Goal: Task Accomplishment & Management: Manage account settings

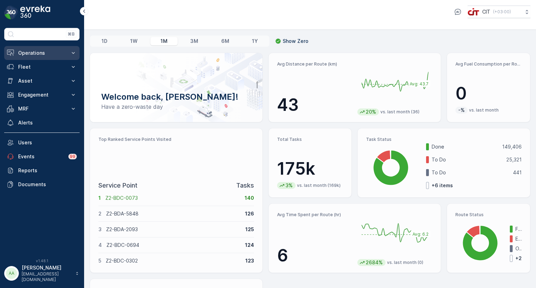
click at [50, 52] on p "Operations" at bounding box center [41, 53] width 47 height 7
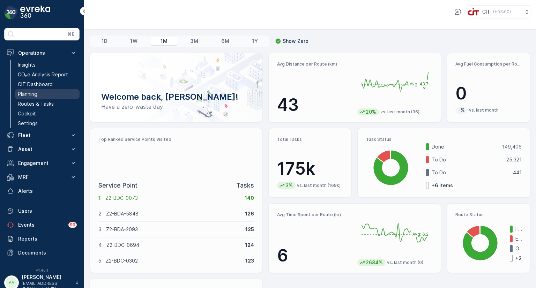
click at [32, 95] on p "Planning" at bounding box center [28, 94] width 20 height 7
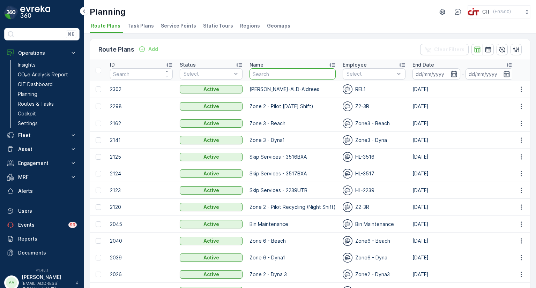
click at [307, 74] on input "text" at bounding box center [293, 73] width 86 height 11
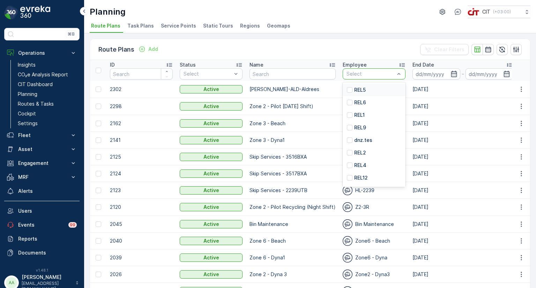
click at [357, 76] on div at bounding box center [371, 74] width 50 height 6
type input "rel7"
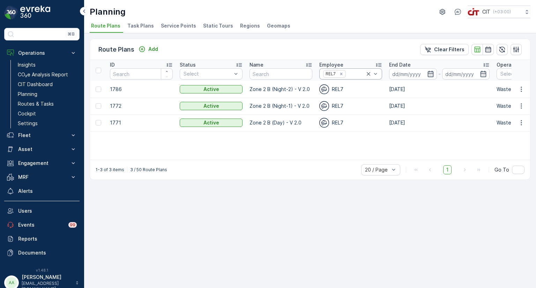
click at [356, 76] on div at bounding box center [356, 74] width 19 height 6
type input "rel2"
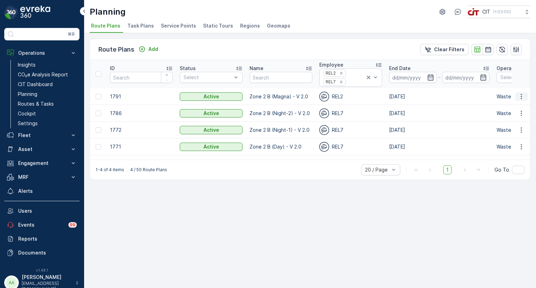
click at [524, 97] on icon "button" at bounding box center [521, 96] width 7 height 7
click at [514, 105] on span "Edit Route Plan" at bounding box center [515, 106] width 36 height 7
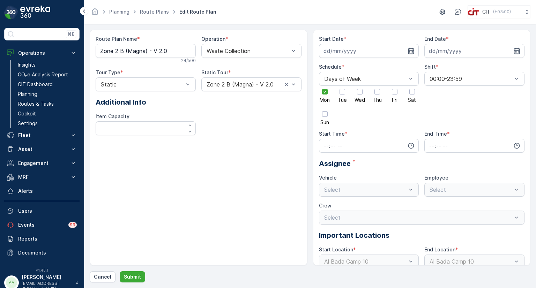
type input "[DATE]"
type input "06:01"
type input "17:59"
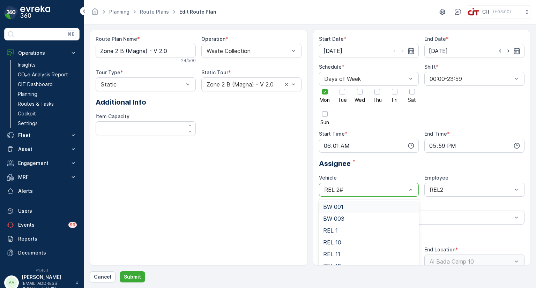
click at [370, 183] on div "REL 2#" at bounding box center [369, 190] width 100 height 14
click at [344, 264] on div "REL 7" at bounding box center [369, 264] width 92 height 6
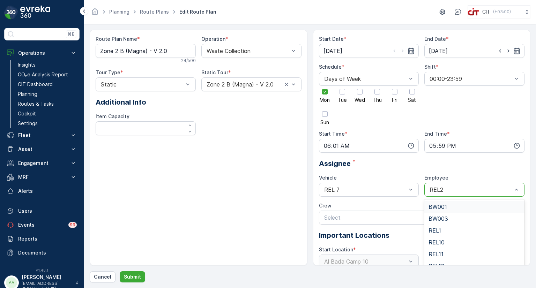
click at [453, 191] on div at bounding box center [471, 190] width 84 height 6
click at [454, 252] on div "REL7" at bounding box center [475, 252] width 92 height 6
click at [136, 277] on p "Submit" at bounding box center [132, 277] width 17 height 7
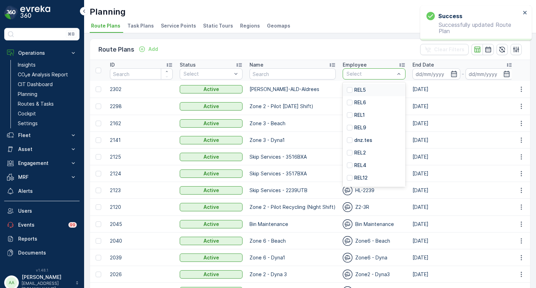
click at [358, 77] on div "Select" at bounding box center [374, 73] width 63 height 11
type input "rel4"
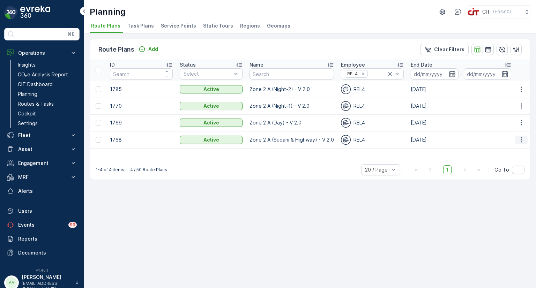
click at [523, 142] on icon "button" at bounding box center [521, 140] width 7 height 7
click at [514, 150] on span "Edit Route Plan" at bounding box center [515, 150] width 36 height 7
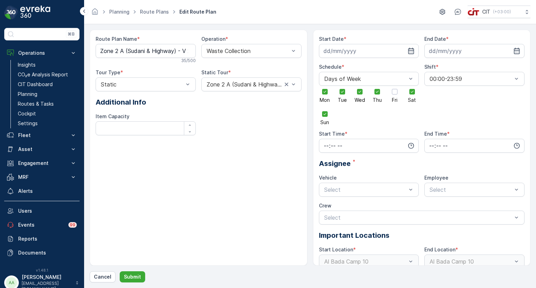
type input "[DATE]"
type input "13:00"
type input "18:00"
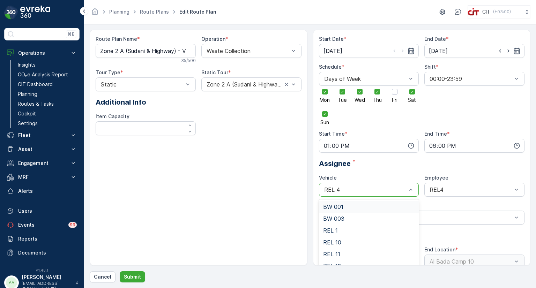
click at [348, 189] on div at bounding box center [366, 190] width 84 height 6
click at [339, 244] on div "REL 5" at bounding box center [369, 244] width 92 height 6
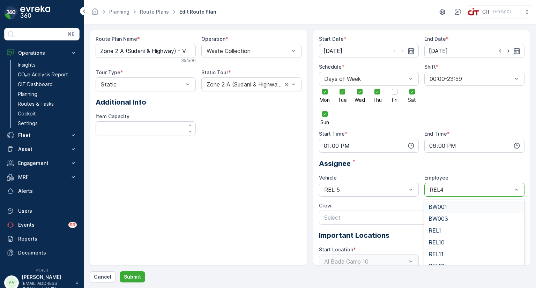
click at [450, 185] on div "REL4" at bounding box center [475, 190] width 100 height 14
click at [447, 261] on div "REL5" at bounding box center [475, 261] width 92 height 6
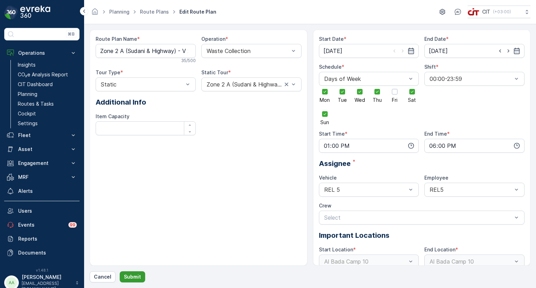
click at [130, 274] on p "Submit" at bounding box center [132, 277] width 17 height 7
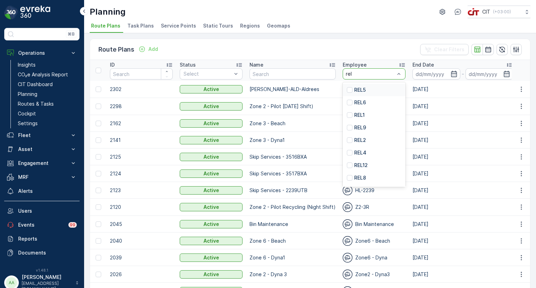
type input "rel4"
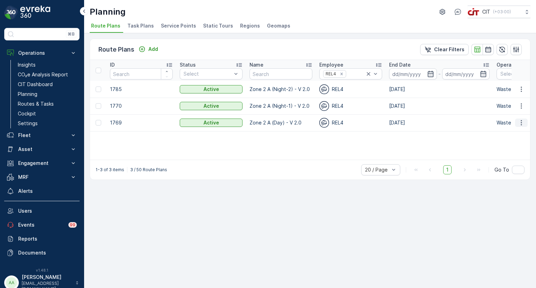
click at [524, 120] on icon "button" at bounding box center [521, 122] width 7 height 7
click at [510, 134] on span "Edit Route Plan" at bounding box center [515, 133] width 36 height 7
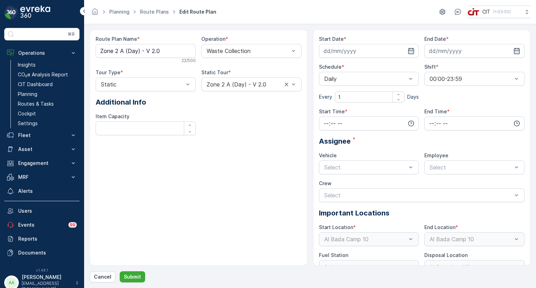
type input "[DATE]"
type input "06:01"
type input "11:59"
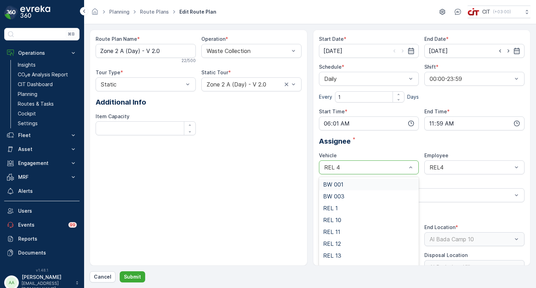
click at [370, 168] on div at bounding box center [366, 167] width 84 height 6
click at [337, 229] on span "REL 5" at bounding box center [331, 230] width 16 height 6
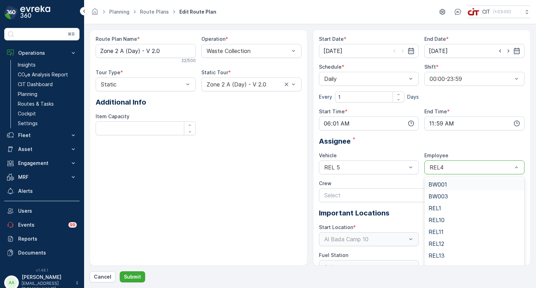
click at [466, 171] on div "REL4" at bounding box center [475, 168] width 100 height 14
click at [455, 239] on div "REL5" at bounding box center [475, 240] width 92 height 6
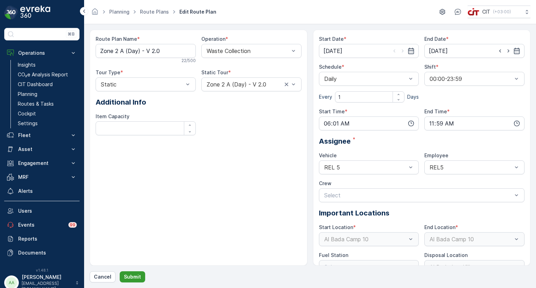
click at [131, 276] on p "Submit" at bounding box center [132, 277] width 17 height 7
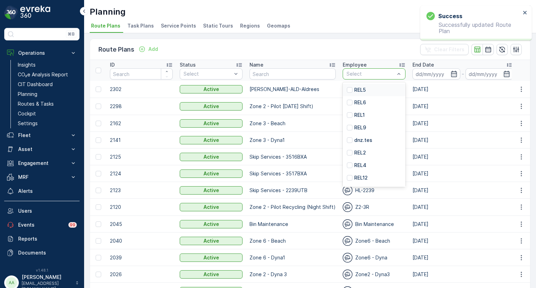
click at [372, 77] on div "Select" at bounding box center [374, 73] width 63 height 11
type input "rel4"
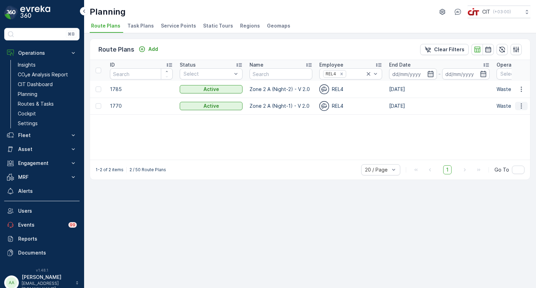
click at [524, 106] on icon "button" at bounding box center [521, 106] width 7 height 7
click at [513, 118] on span "Edit Route Plan" at bounding box center [515, 116] width 36 height 7
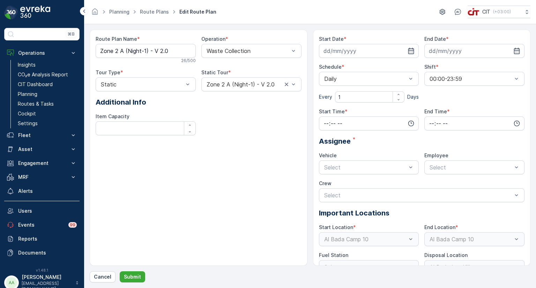
type input "[DATE]"
type input "18:01"
type input "23:59"
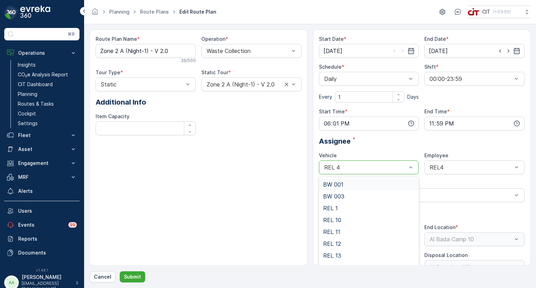
click at [367, 167] on div at bounding box center [366, 167] width 84 height 6
click at [345, 240] on div "REL 5" at bounding box center [369, 242] width 92 height 6
click at [460, 169] on div at bounding box center [471, 167] width 84 height 6
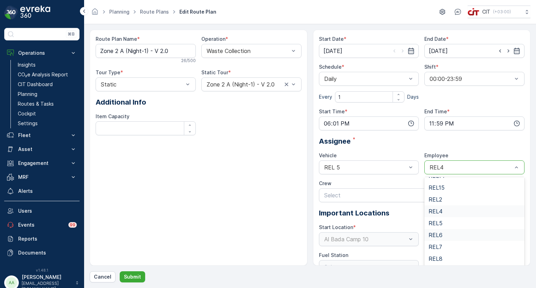
scroll to position [92, 0]
click at [451, 225] on div "REL5" at bounding box center [475, 223] width 92 height 6
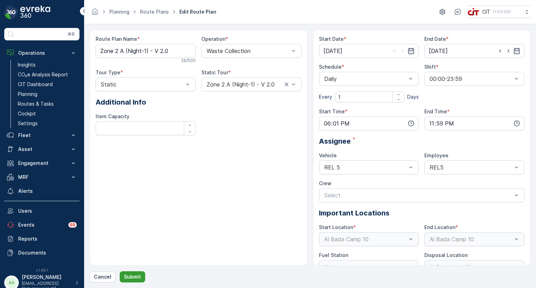
click at [131, 276] on p "Submit" at bounding box center [132, 277] width 17 height 7
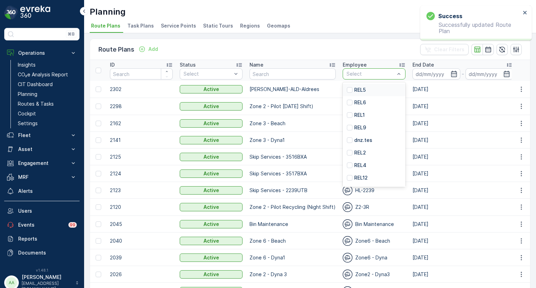
click at [364, 74] on div at bounding box center [371, 74] width 50 height 6
type input "rel4"
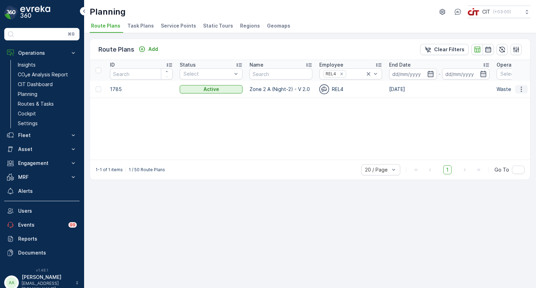
click at [520, 89] on icon "button" at bounding box center [521, 89] width 7 height 7
click at [507, 101] on span "Edit Route Plan" at bounding box center [515, 99] width 36 height 7
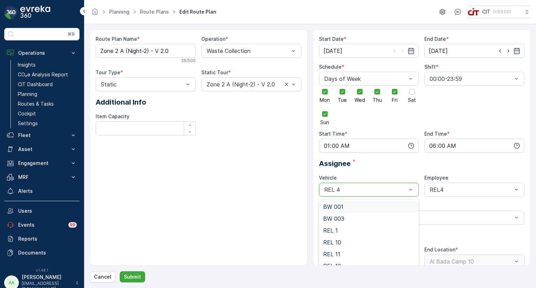
click at [363, 193] on div "REL 4" at bounding box center [369, 190] width 100 height 14
click at [339, 251] on div "REL 5" at bounding box center [369, 254] width 92 height 6
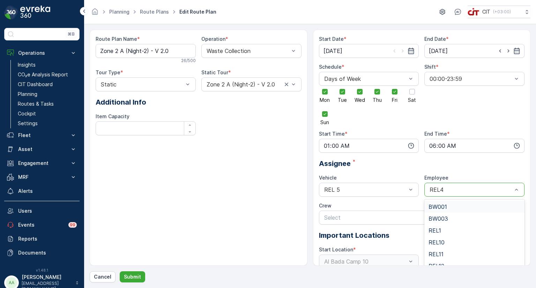
click at [460, 189] on div at bounding box center [471, 190] width 84 height 6
click at [442, 256] on div "REL5" at bounding box center [475, 260] width 100 height 12
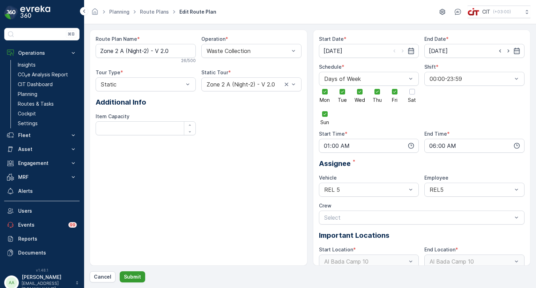
click at [132, 276] on p "Submit" at bounding box center [132, 277] width 17 height 7
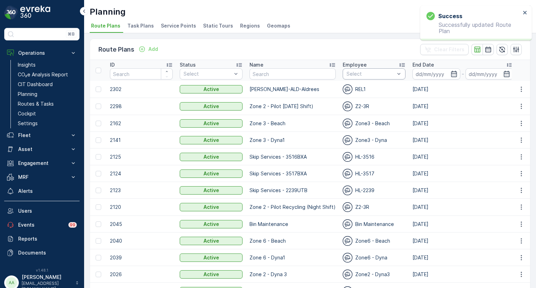
click at [357, 74] on div at bounding box center [371, 74] width 50 height 6
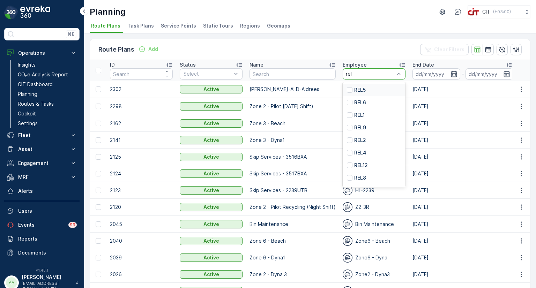
type input "rel9"
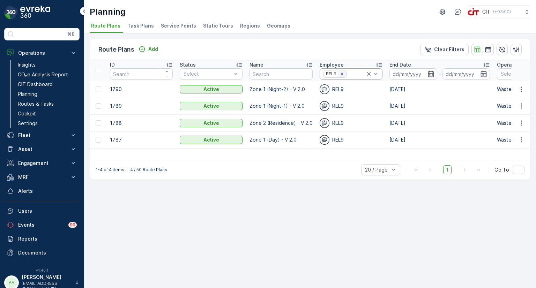
click at [342, 75] on icon "Remove REL9" at bounding box center [342, 74] width 5 height 5
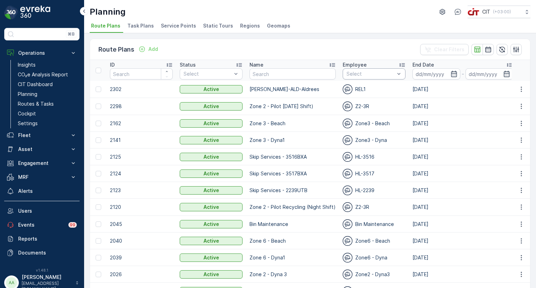
click at [349, 75] on div at bounding box center [371, 74] width 50 height 6
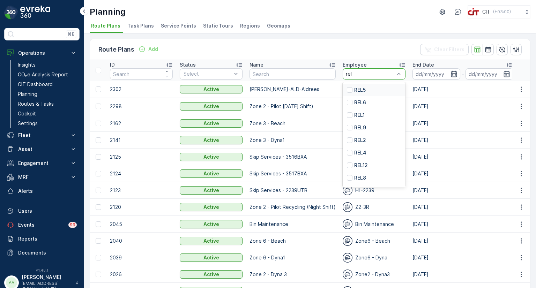
type input "rel5"
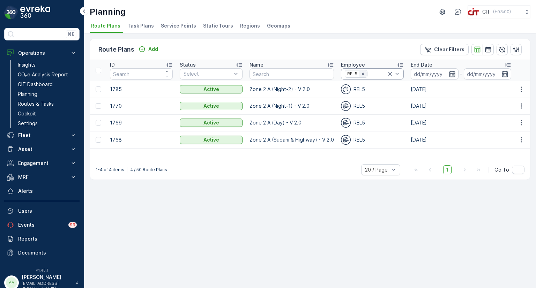
click at [363, 75] on icon "Remove REL5" at bounding box center [363, 74] width 5 height 5
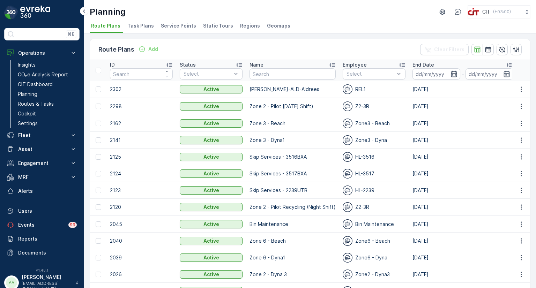
click at [363, 75] on div at bounding box center [371, 74] width 50 height 6
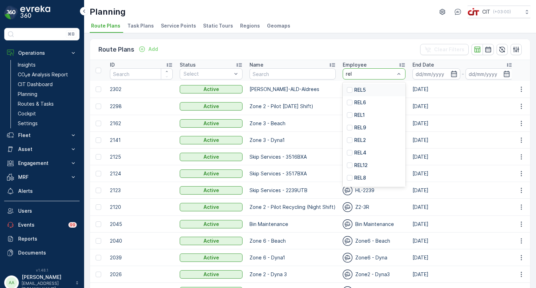
type input "rel7"
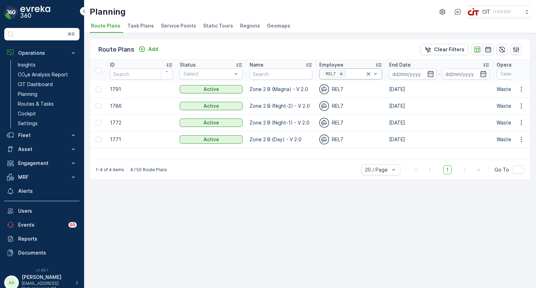
click at [342, 74] on icon "Remove REL7" at bounding box center [341, 74] width 5 height 5
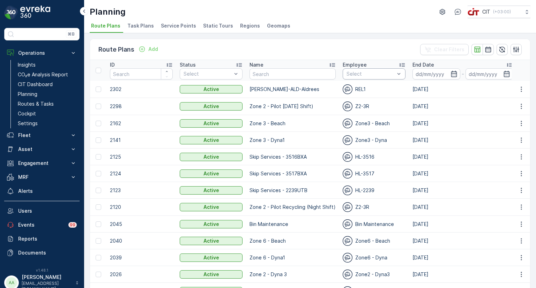
click at [352, 74] on div at bounding box center [371, 74] width 50 height 6
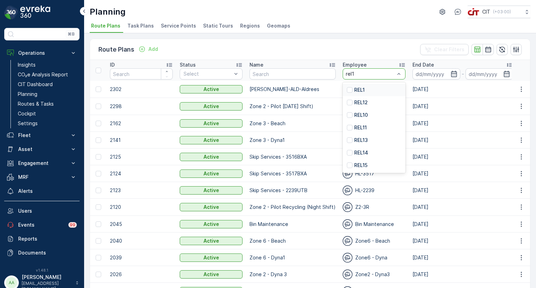
type input "rel15"
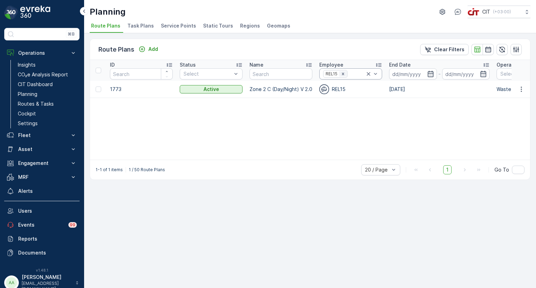
click at [345, 75] on icon "Remove REL15" at bounding box center [343, 74] width 5 height 5
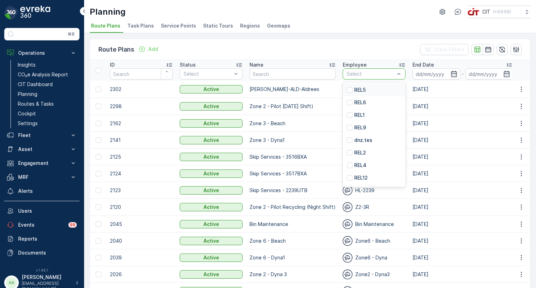
click at [346, 75] on input "text" at bounding box center [346, 74] width 1 height 6
type input "rel14"
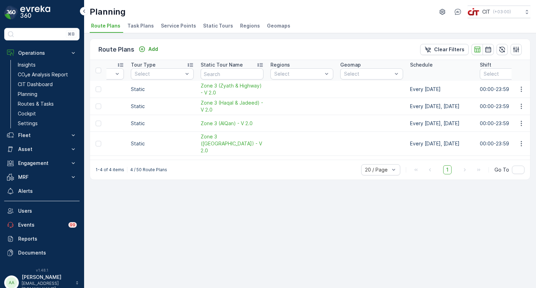
scroll to position [0, 462]
click at [521, 106] on icon "button" at bounding box center [521, 106] width 1 height 5
click at [508, 117] on span "Edit Route Plan" at bounding box center [515, 116] width 36 height 7
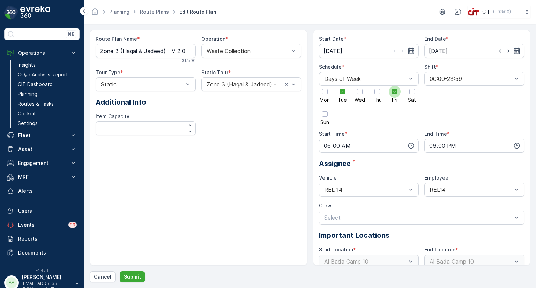
click at [395, 94] on div at bounding box center [395, 92] width 6 height 6
click at [395, 86] on input "Fri" at bounding box center [395, 86] width 0 height 0
click at [409, 93] on div at bounding box center [413, 92] width 12 height 12
click at [412, 86] on input "Sat" at bounding box center [412, 86] width 0 height 0
click at [133, 277] on p "Submit" at bounding box center [132, 277] width 17 height 7
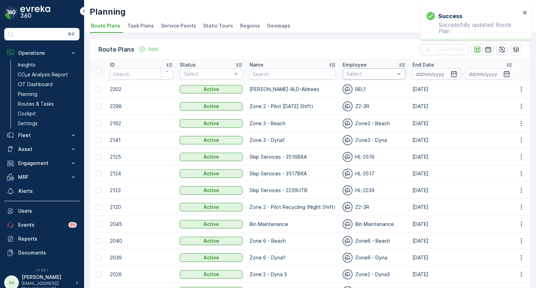
click at [369, 75] on div at bounding box center [371, 74] width 50 height 6
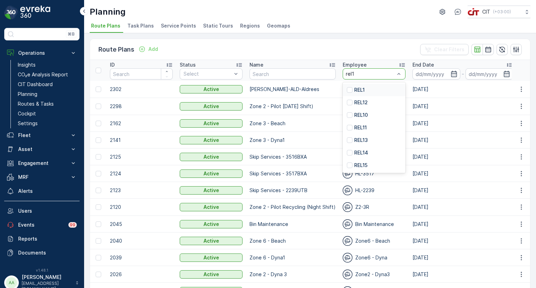
type input "rel14"
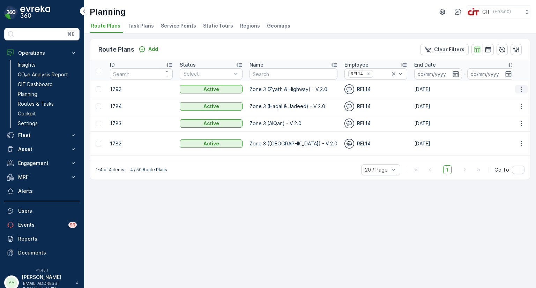
click at [524, 90] on icon "button" at bounding box center [521, 89] width 7 height 7
click at [517, 98] on span "Edit Route Plan" at bounding box center [515, 99] width 36 height 7
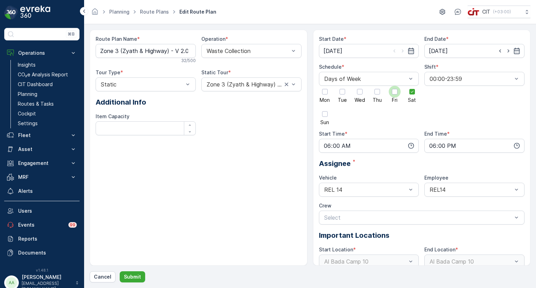
click at [393, 93] on div at bounding box center [395, 92] width 6 height 6
click at [395, 86] on input "Fri" at bounding box center [395, 86] width 0 height 0
click at [397, 93] on icon at bounding box center [395, 91] width 5 height 5
click at [412, 86] on input "Sat" at bounding box center [412, 86] width 0 height 0
click at [138, 279] on p "Submit" at bounding box center [132, 277] width 17 height 7
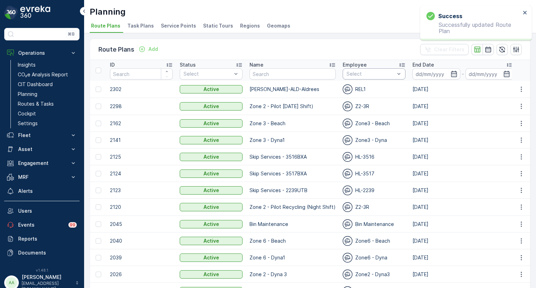
click at [347, 72] on div at bounding box center [371, 74] width 50 height 6
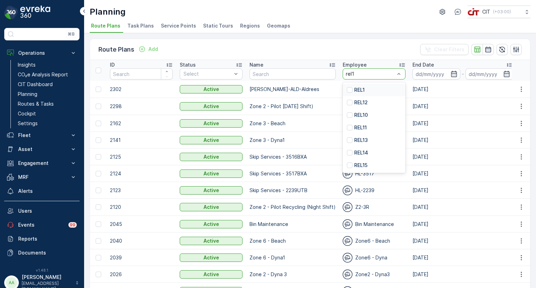
type input "rel12"
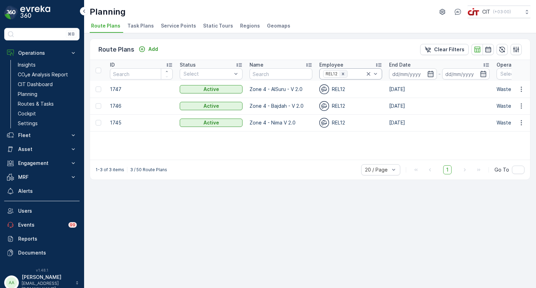
click at [343, 73] on icon "Remove REL12" at bounding box center [343, 74] width 2 height 2
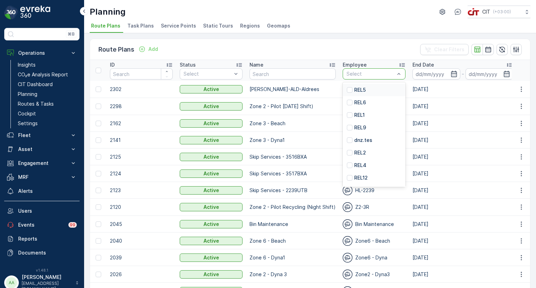
click at [353, 74] on div at bounding box center [371, 74] width 50 height 6
type input "rel13"
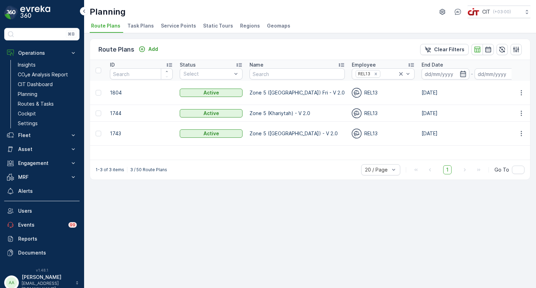
click at [374, 74] on icon "Remove REL13" at bounding box center [376, 74] width 5 height 5
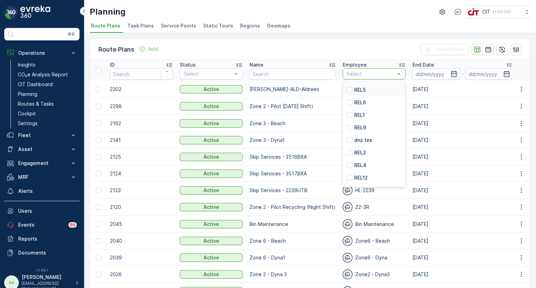
click at [353, 74] on div at bounding box center [371, 74] width 50 height 6
type input "rel11"
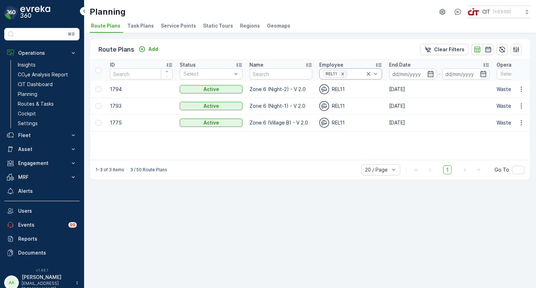
click at [344, 75] on icon "Remove REL11" at bounding box center [343, 74] width 5 height 5
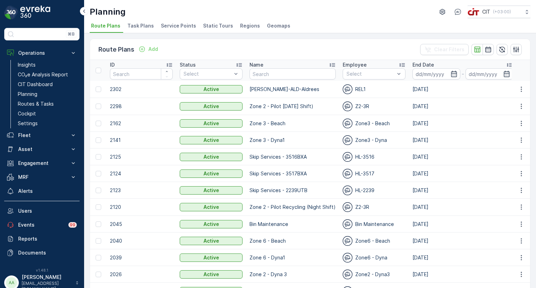
click at [346, 75] on input "text" at bounding box center [346, 74] width 1 height 6
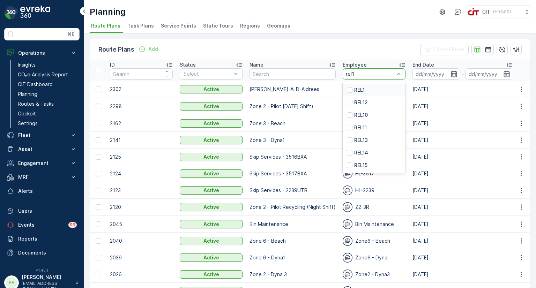
type input "rel10"
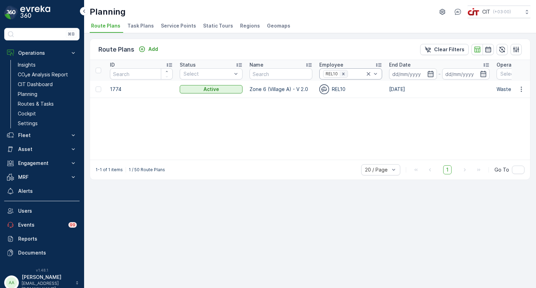
click at [344, 74] on icon "Remove REL10" at bounding box center [343, 74] width 5 height 5
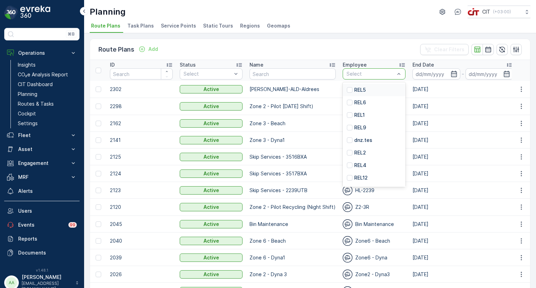
click at [346, 74] on input "text" at bounding box center [346, 74] width 1 height 6
type input "rel1"
click at [359, 87] on p "REL1" at bounding box center [359, 90] width 10 height 7
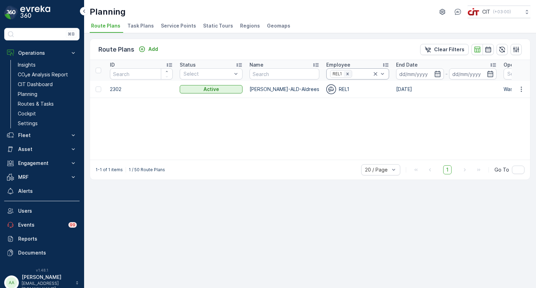
click at [344, 74] on div "Remove REL1" at bounding box center [348, 74] width 8 height 6
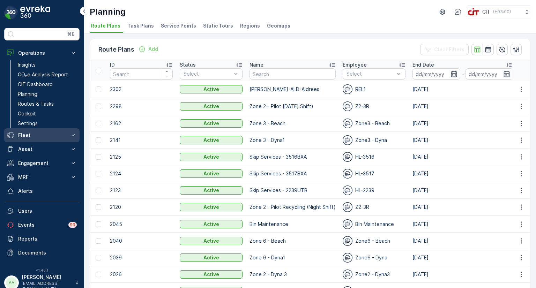
click at [73, 135] on icon at bounding box center [73, 135] width 3 height 2
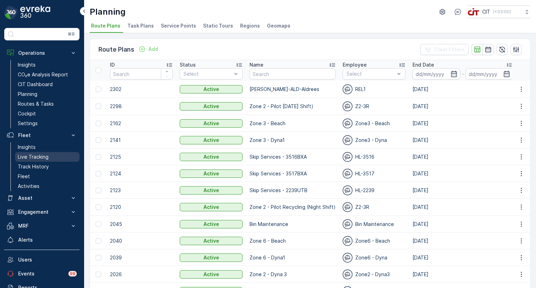
click at [47, 154] on p "Live Tracking" at bounding box center [33, 157] width 31 height 7
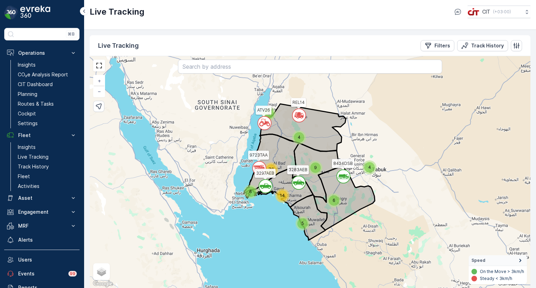
click at [374, 169] on div "4" at bounding box center [370, 167] width 10 height 10
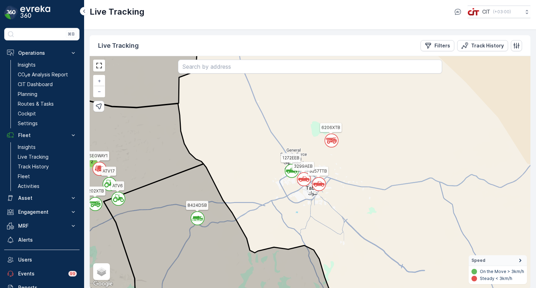
click at [306, 184] on circle at bounding box center [304, 179] width 13 height 13
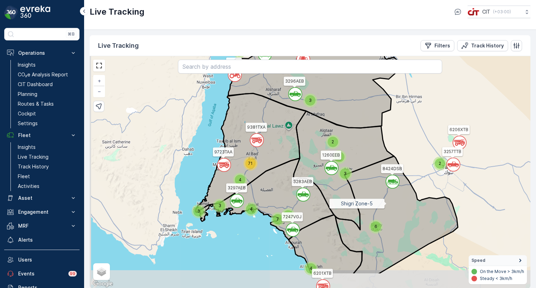
drag, startPoint x: 291, startPoint y: 242, endPoint x: 387, endPoint y: 204, distance: 103.4
click at [387, 204] on icon at bounding box center [397, 215] width 123 height 118
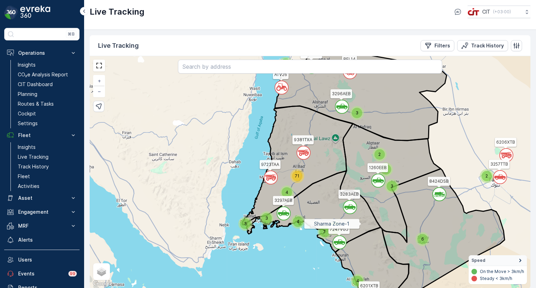
drag, startPoint x: 329, startPoint y: 202, endPoint x: 362, endPoint y: 222, distance: 38.8
click at [362, 222] on icon at bounding box center [313, 211] width 135 height 81
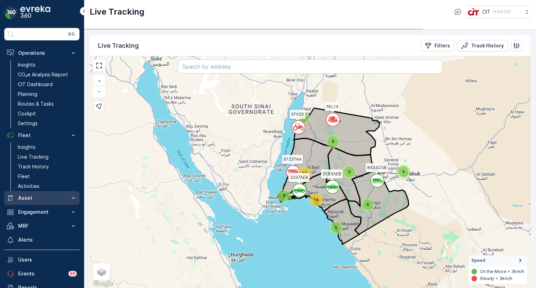
click at [25, 196] on p "Asset" at bounding box center [41, 198] width 47 height 7
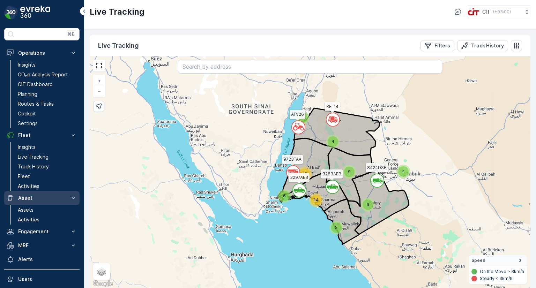
click at [25, 196] on p "Asset" at bounding box center [41, 198] width 47 height 7
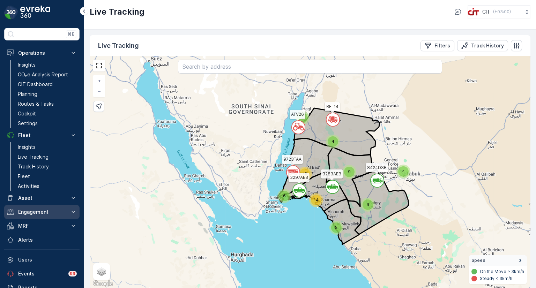
click at [30, 212] on p "Engagement" at bounding box center [41, 212] width 47 height 7
click at [36, 215] on p "Engagement" at bounding box center [41, 212] width 47 height 7
click at [35, 229] on p "MRF" at bounding box center [41, 226] width 47 height 7
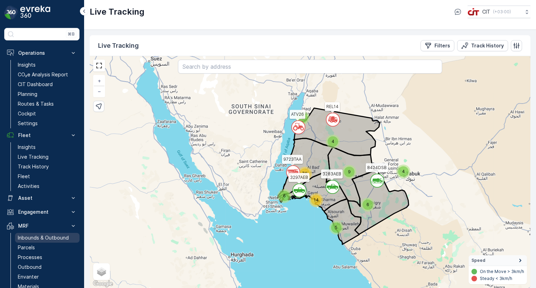
click at [34, 241] on link "Inbounds & Outbound" at bounding box center [47, 238] width 65 height 10
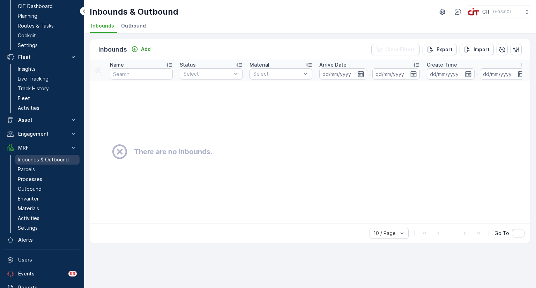
scroll to position [79, 0]
click at [27, 168] on p "Parcels" at bounding box center [26, 169] width 17 height 7
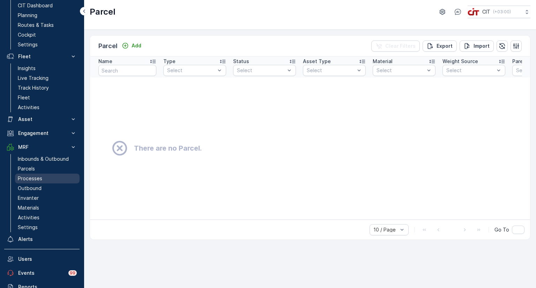
click at [23, 180] on p "Processes" at bounding box center [30, 178] width 24 height 7
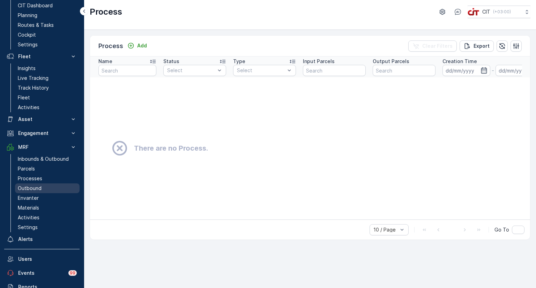
click at [24, 187] on p "Outbound" at bounding box center [30, 188] width 24 height 7
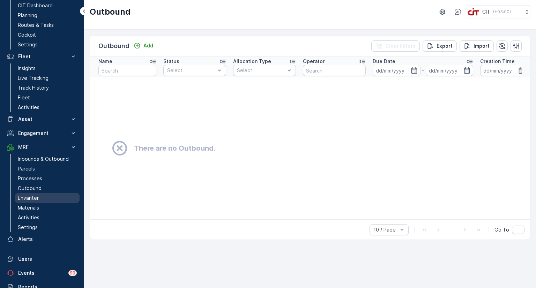
click at [24, 198] on p "Envanter" at bounding box center [28, 198] width 21 height 7
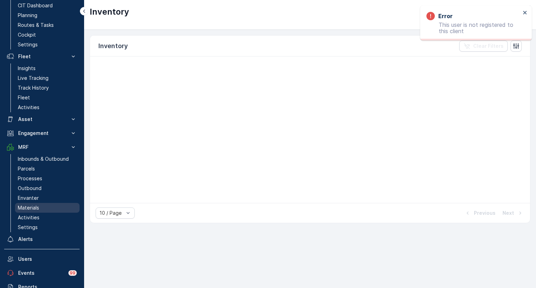
click at [26, 208] on p "Materials" at bounding box center [28, 208] width 21 height 7
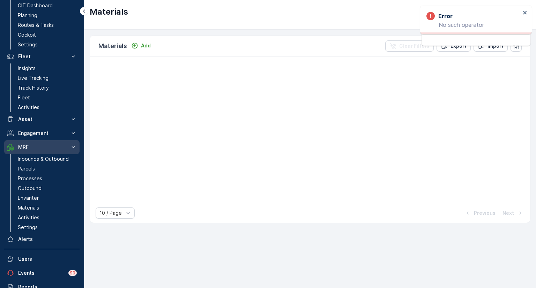
click at [28, 146] on p "MRF" at bounding box center [41, 147] width 47 height 7
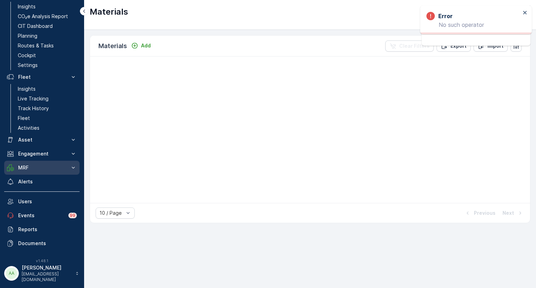
scroll to position [54, 0]
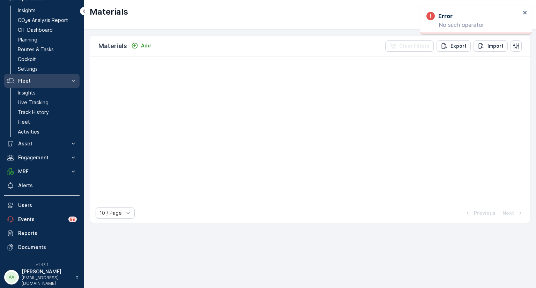
click at [32, 84] on p "Fleet" at bounding box center [41, 81] width 47 height 7
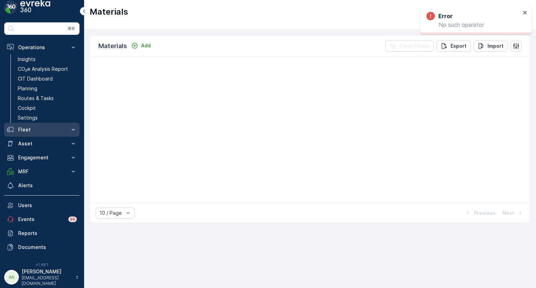
scroll to position [0, 0]
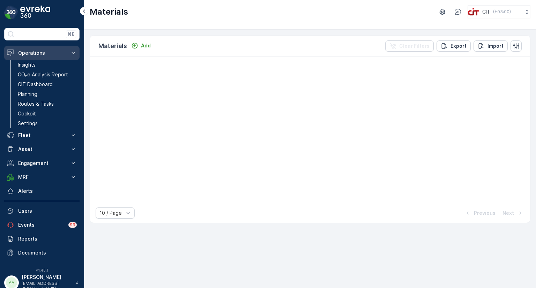
click at [34, 56] on p "Operations" at bounding box center [41, 53] width 47 height 7
